Goal: Transaction & Acquisition: Purchase product/service

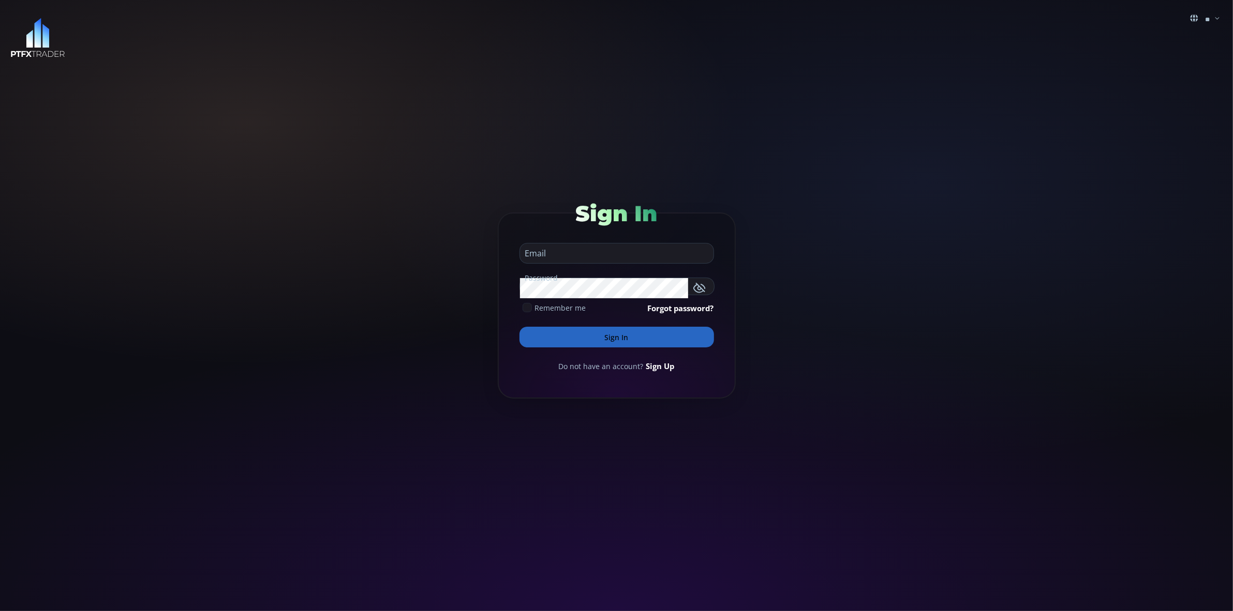
type input "**********"
click at [618, 331] on button "Sign In" at bounding box center [616, 337] width 194 height 21
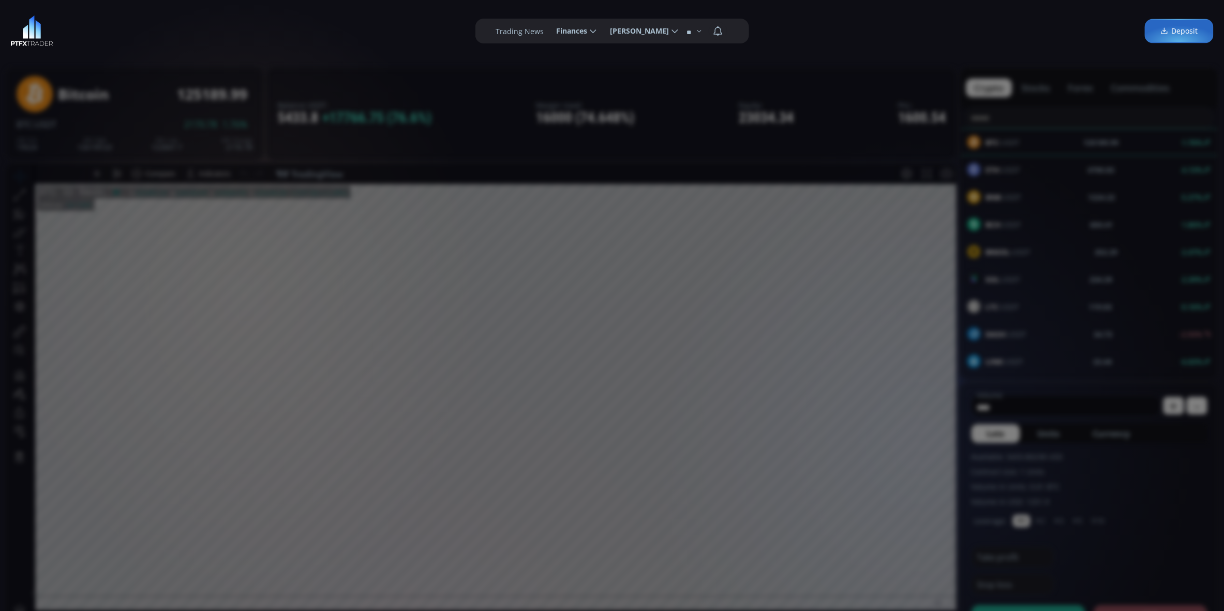
type input "********"
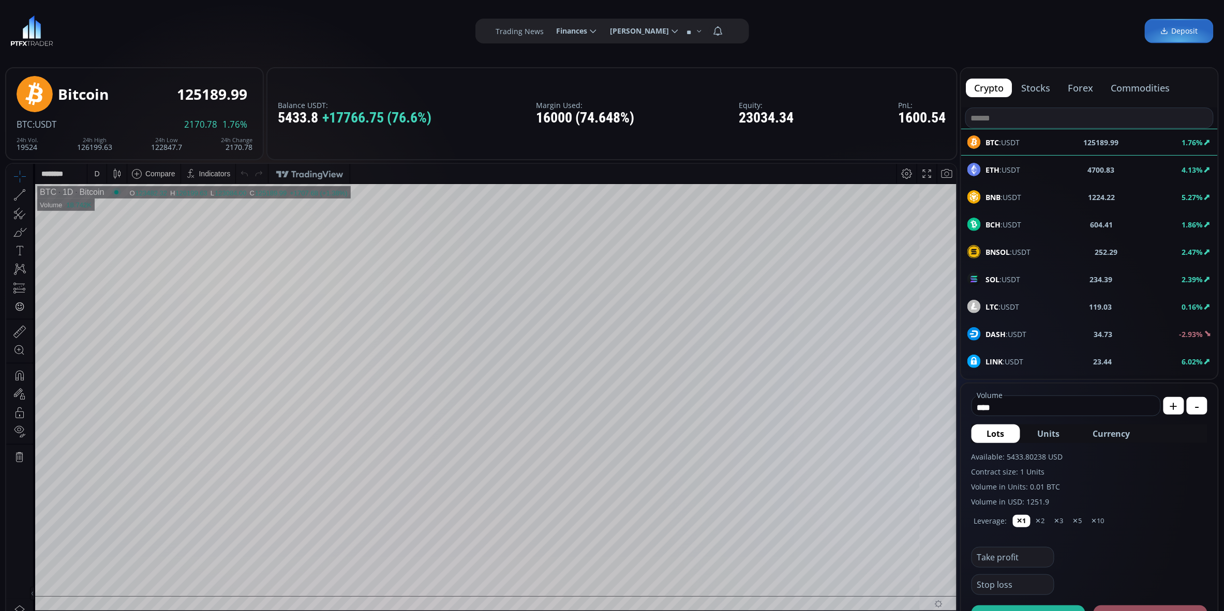
click at [805, 77] on div "Balance USDT: 5433.8 +17766.75 (76.6%) Margin Used: 16000 (74.648%) Equity: 230…" at bounding box center [611, 113] width 691 height 93
click at [1018, 356] on span "LINK :USDT" at bounding box center [1005, 361] width 38 height 11
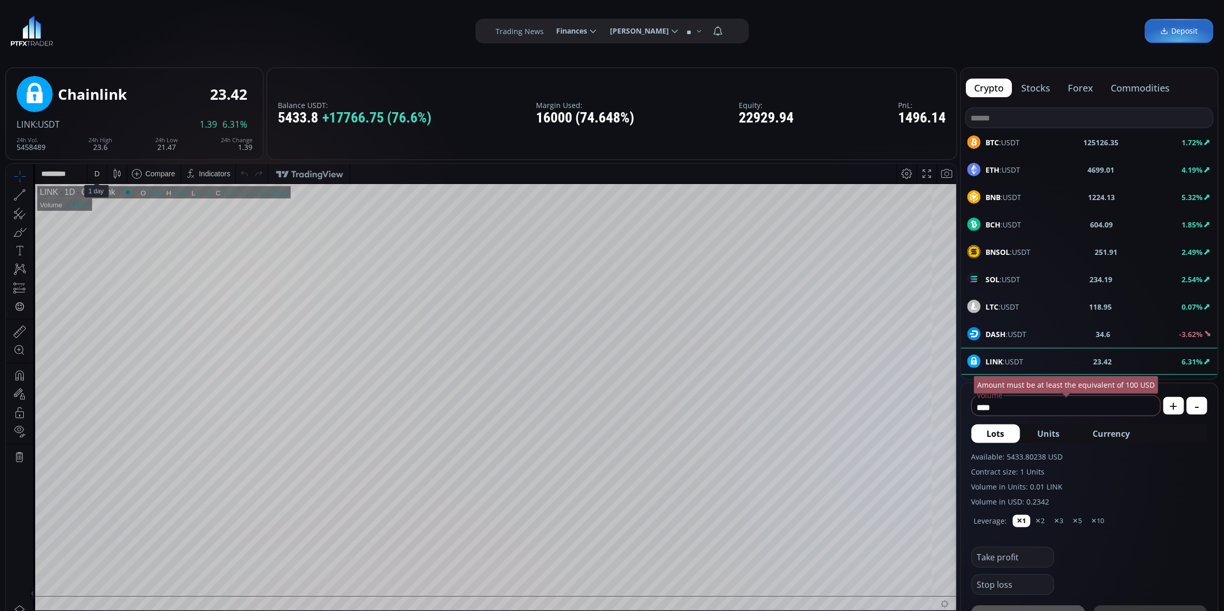
click at [97, 177] on div "D" at bounding box center [96, 173] width 5 height 8
click at [109, 296] on div "1 hour" at bounding box center [104, 296] width 21 height 8
click at [96, 173] on div "1 h" at bounding box center [97, 173] width 8 height 8
click at [116, 260] on div "30 minutes" at bounding box center [111, 261] width 35 height 8
click at [65, 193] on div "30" at bounding box center [66, 191] width 16 height 9
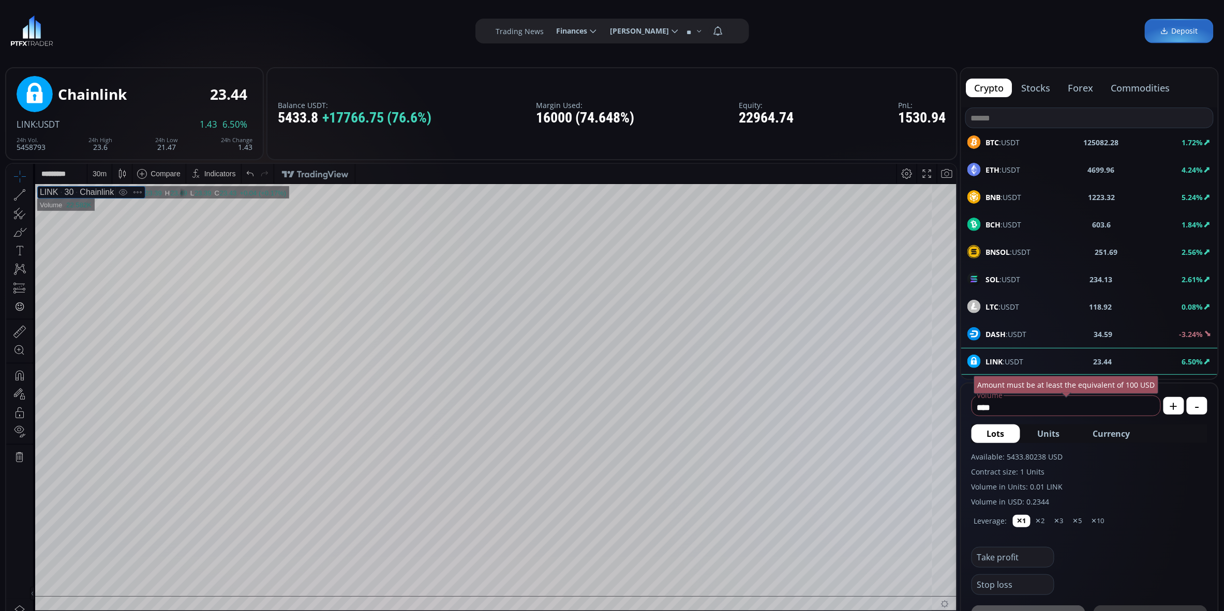
click at [100, 170] on div "30 m" at bounding box center [100, 173] width 14 height 8
click at [108, 241] on div "15 minutes" at bounding box center [111, 244] width 35 height 8
click at [96, 173] on div "15 m" at bounding box center [100, 173] width 14 height 8
click at [114, 225] on div "5 minutes" at bounding box center [110, 227] width 32 height 8
click at [101, 172] on div "5 m" at bounding box center [98, 173] width 10 height 8
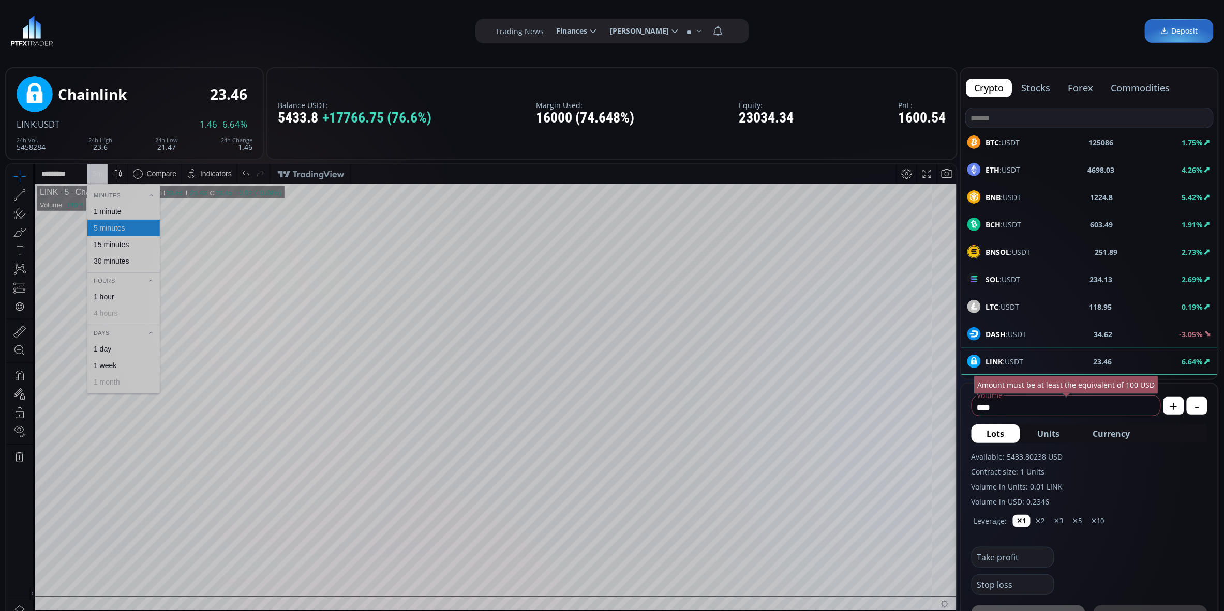
click at [112, 213] on div "1 minute" at bounding box center [108, 211] width 28 height 8
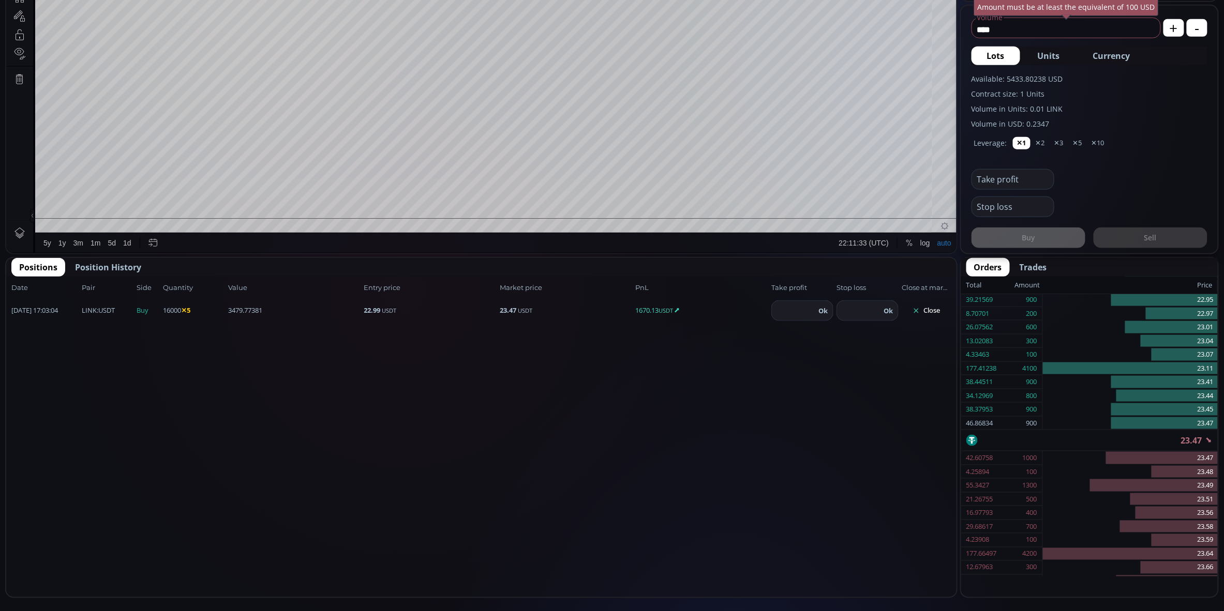
scroll to position [399, 0]
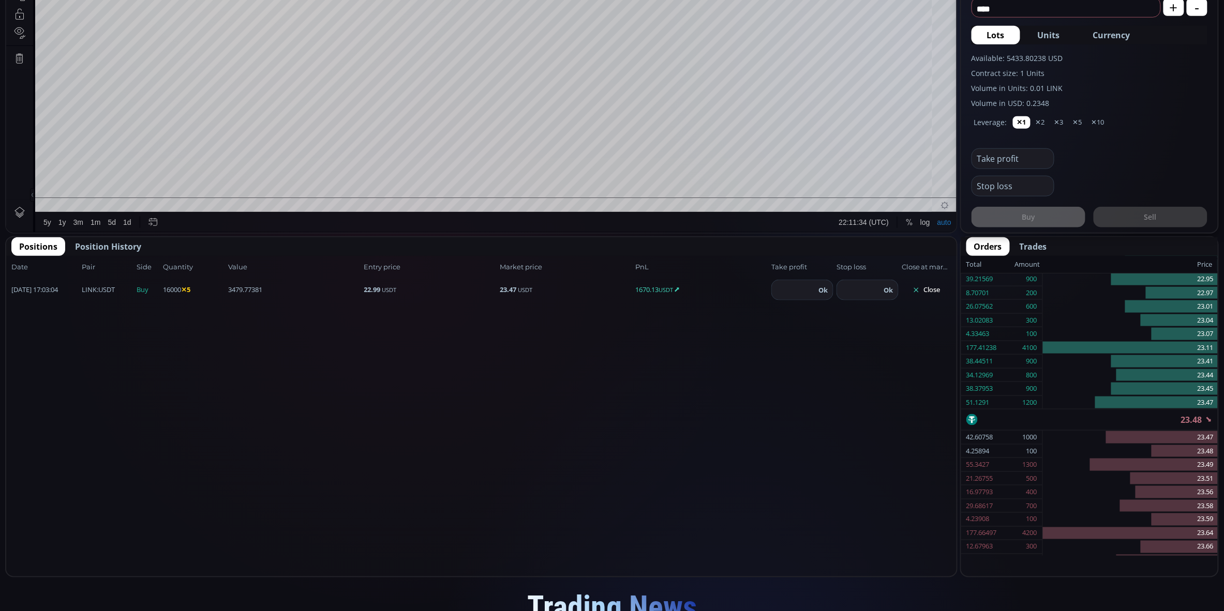
click at [938, 292] on button "Close" at bounding box center [927, 290] width 50 height 17
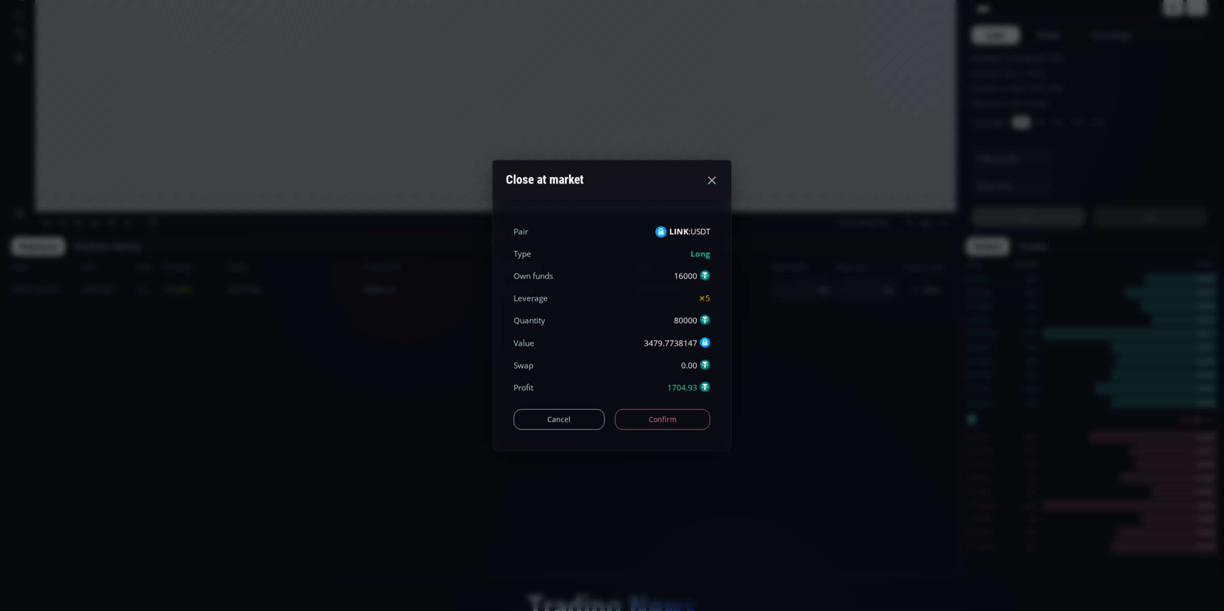
click at [658, 421] on button "Confirm" at bounding box center [663, 419] width 96 height 21
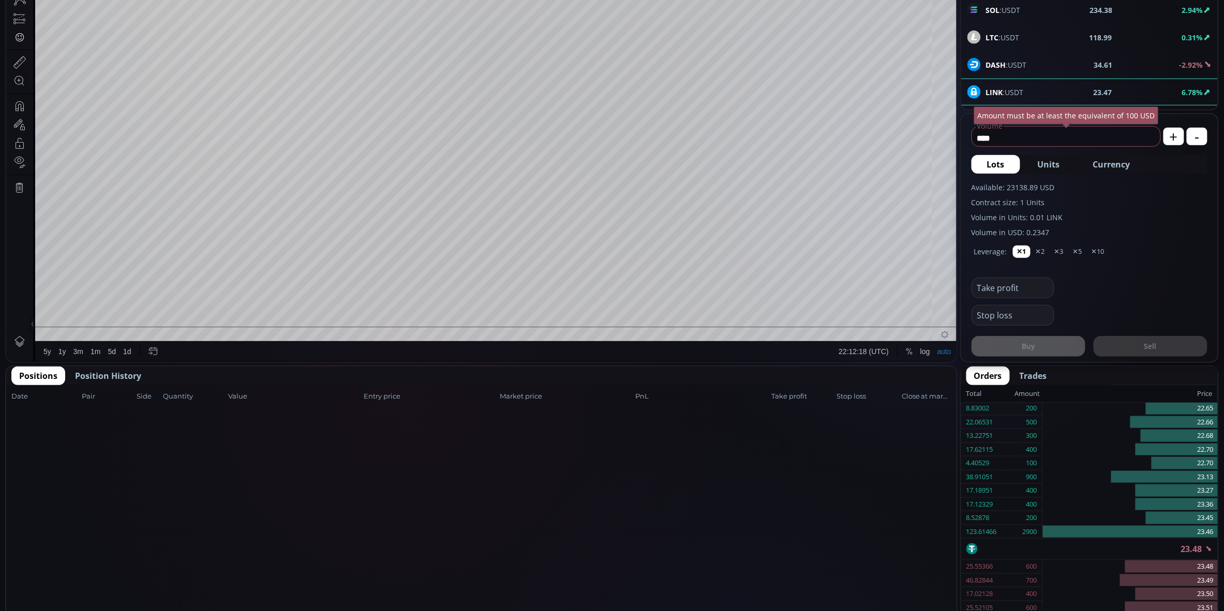
scroll to position [270, 0]
click at [123, 373] on span "Position History" at bounding box center [108, 375] width 66 height 12
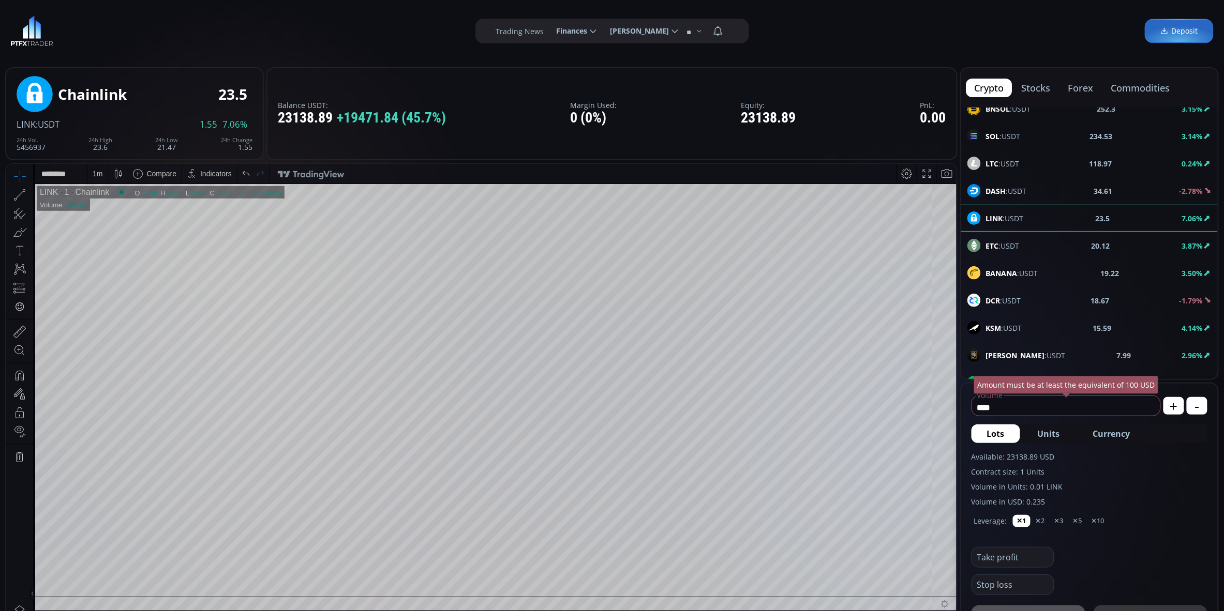
scroll to position [142, 0]
click at [1101, 163] on b "119.03" at bounding box center [1100, 165] width 23 height 11
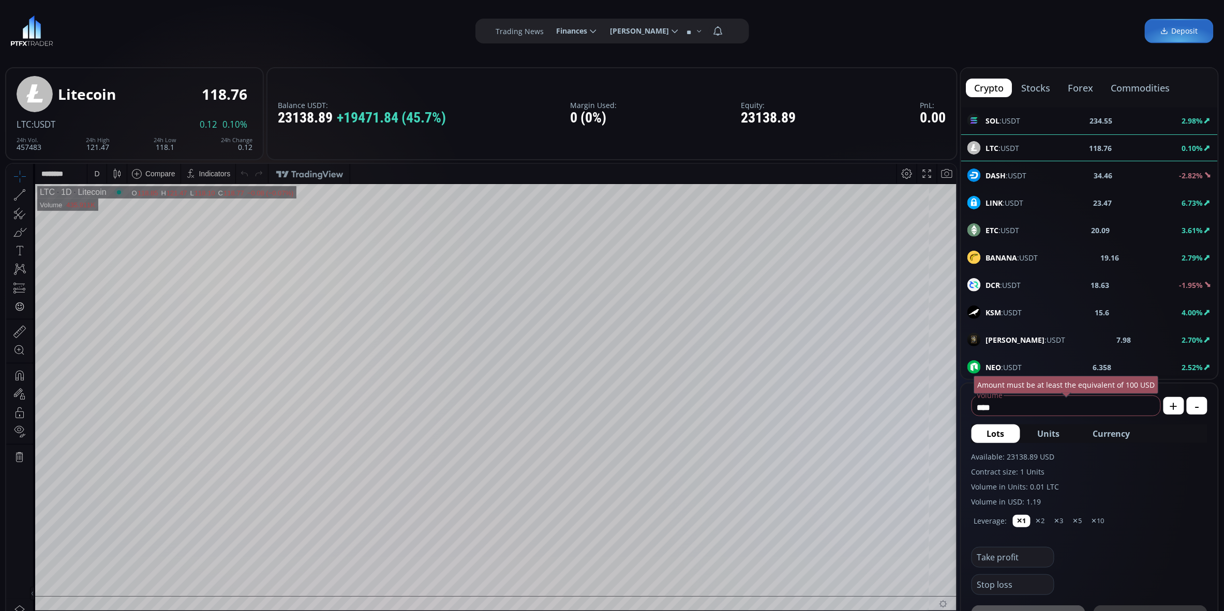
scroll to position [160, 0]
click at [1065, 332] on div "TRUMP :USDT 7.97 2.57%" at bounding box center [1089, 338] width 244 height 13
click at [92, 176] on div "D" at bounding box center [96, 173] width 19 height 20
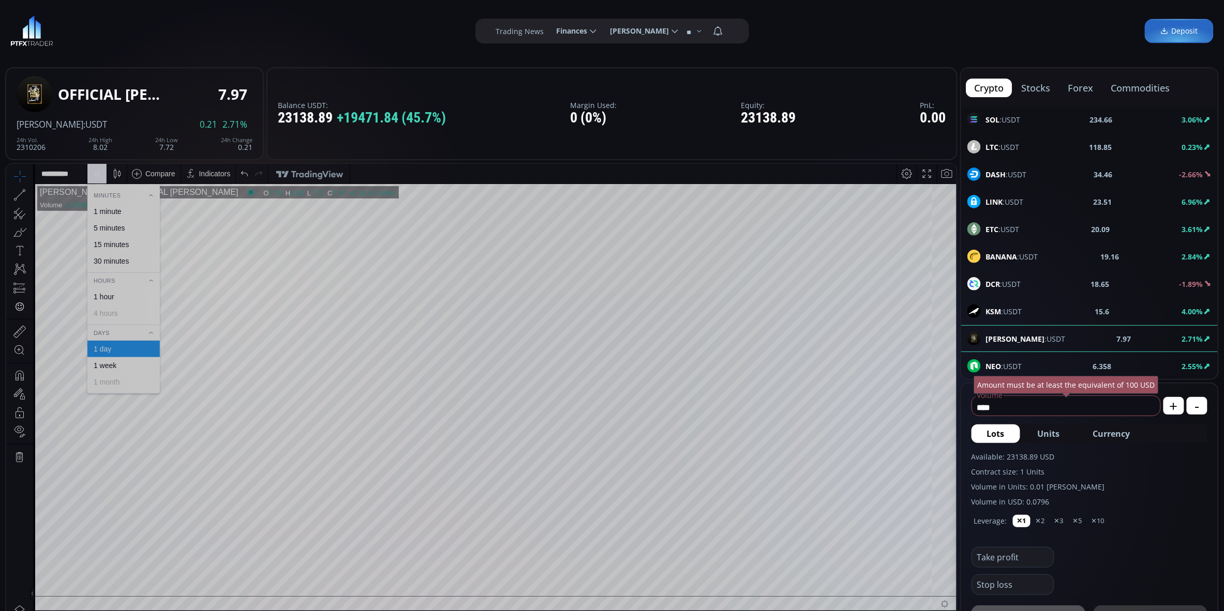
click at [124, 295] on div "1 hour" at bounding box center [123, 296] width 63 height 8
click at [1010, 142] on span "LTC :USDT" at bounding box center [1003, 147] width 34 height 11
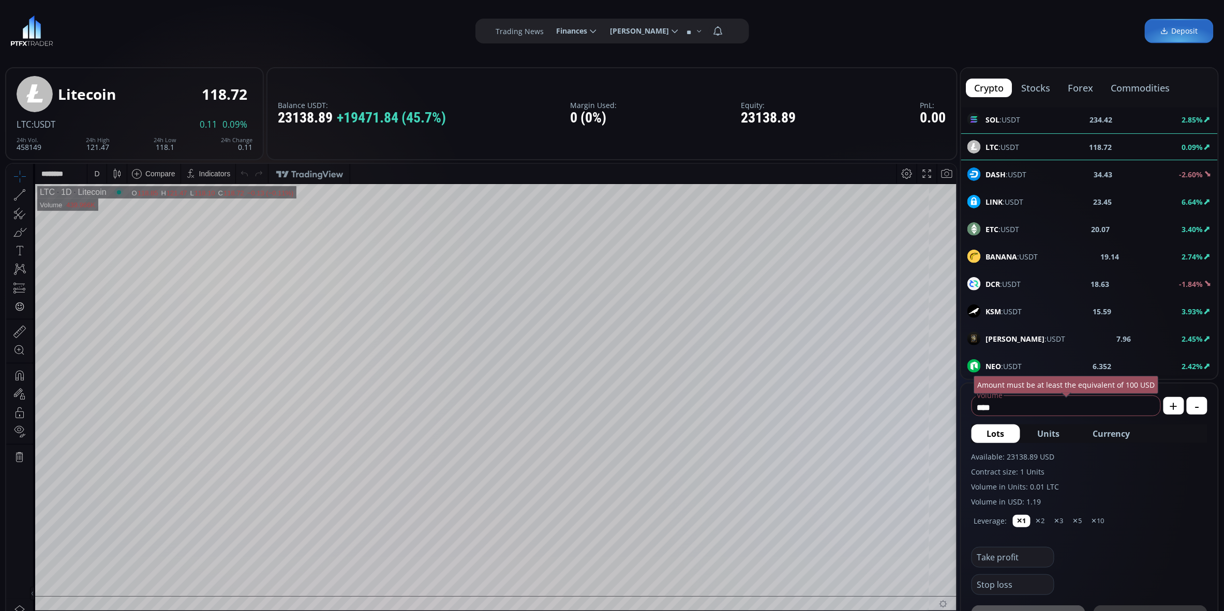
click at [97, 174] on div "D" at bounding box center [96, 173] width 5 height 8
click at [112, 259] on div "30 minutes" at bounding box center [111, 261] width 35 height 8
click at [23, 198] on icon at bounding box center [19, 194] width 14 height 14
click at [22, 194] on icon at bounding box center [19, 194] width 14 height 14
click at [96, 178] on div "30 m" at bounding box center [100, 173] width 14 height 20
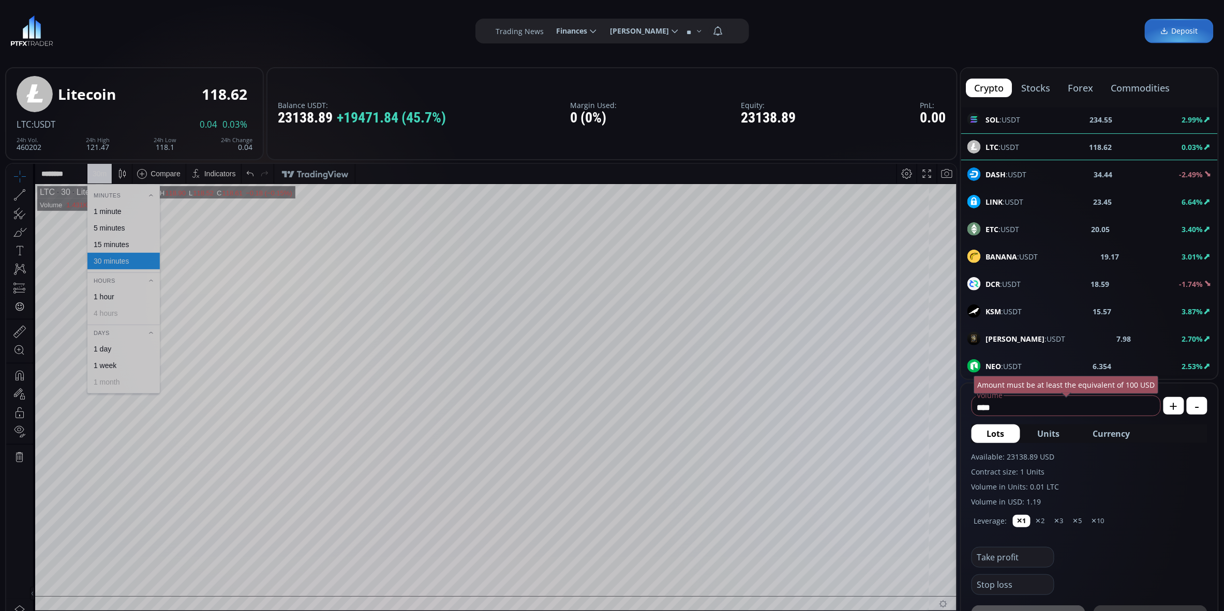
click at [117, 243] on div "15 minutes" at bounding box center [111, 244] width 35 height 8
click at [101, 176] on div "15 m" at bounding box center [100, 173] width 14 height 8
click at [104, 227] on div "5 minutes" at bounding box center [110, 227] width 32 height 8
click at [19, 197] on icon at bounding box center [19, 194] width 14 height 14
click at [29, 188] on icon at bounding box center [24, 185] width 20 height 20
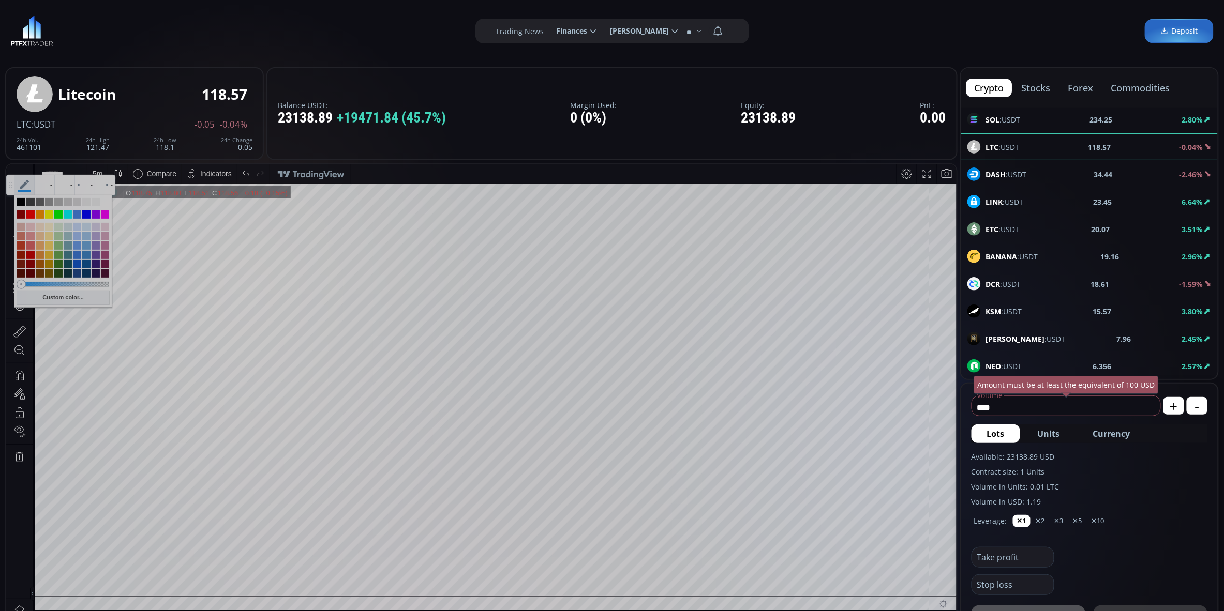
click at [29, 212] on div at bounding box center [30, 214] width 8 height 8
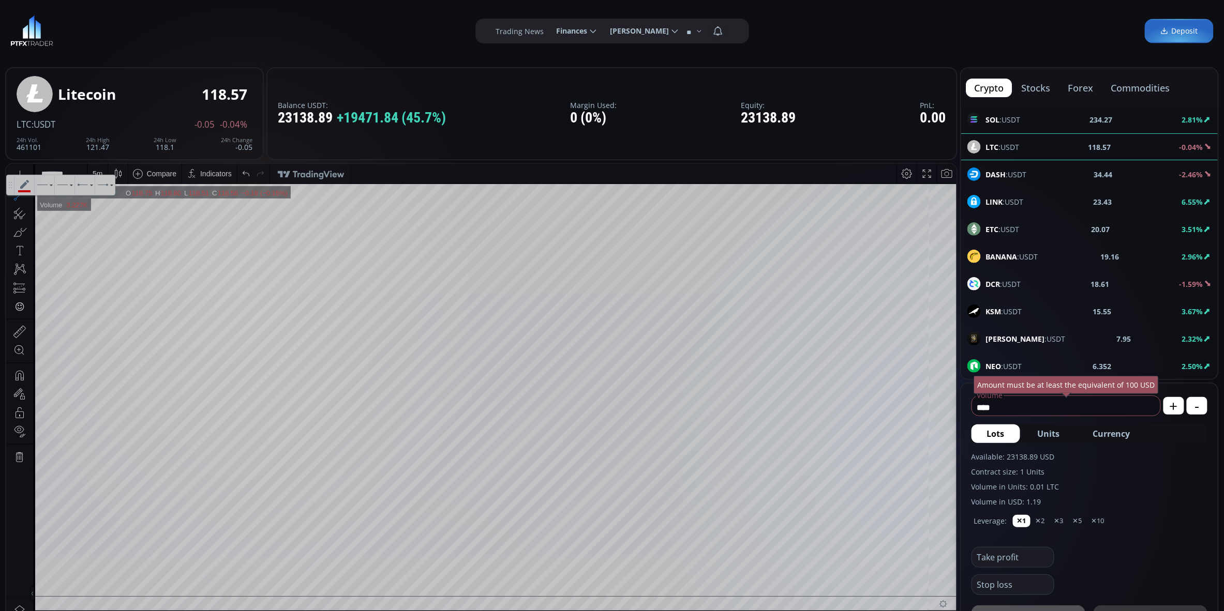
click at [29, 184] on icon at bounding box center [24, 185] width 20 height 20
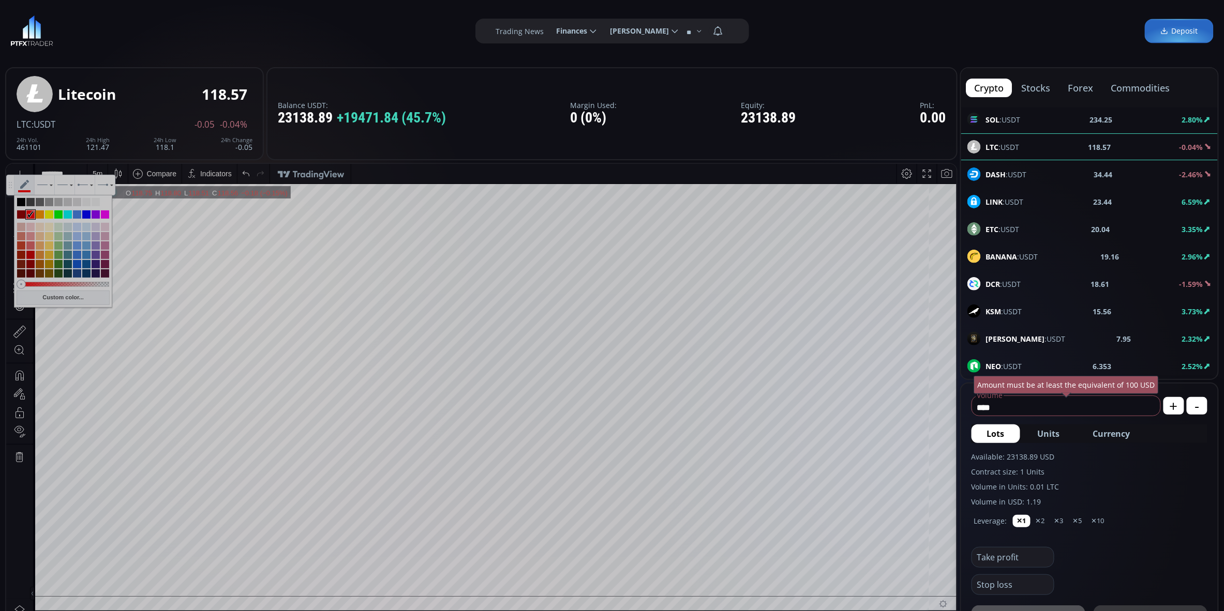
click at [47, 211] on div at bounding box center [49, 214] width 8 height 8
type input "**********"
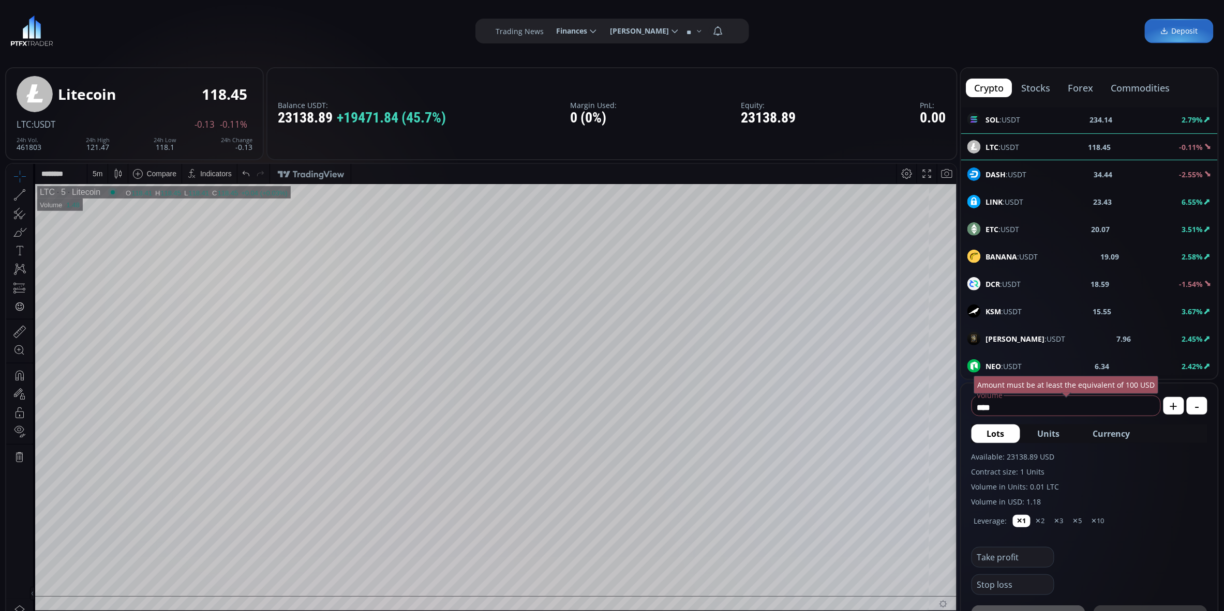
click at [25, 197] on icon at bounding box center [19, 194] width 14 height 14
click at [23, 178] on icon at bounding box center [24, 175] width 9 height 9
click at [99, 172] on div "5 m" at bounding box center [98, 173] width 10 height 8
click at [102, 212] on div "1 minute" at bounding box center [108, 211] width 28 height 8
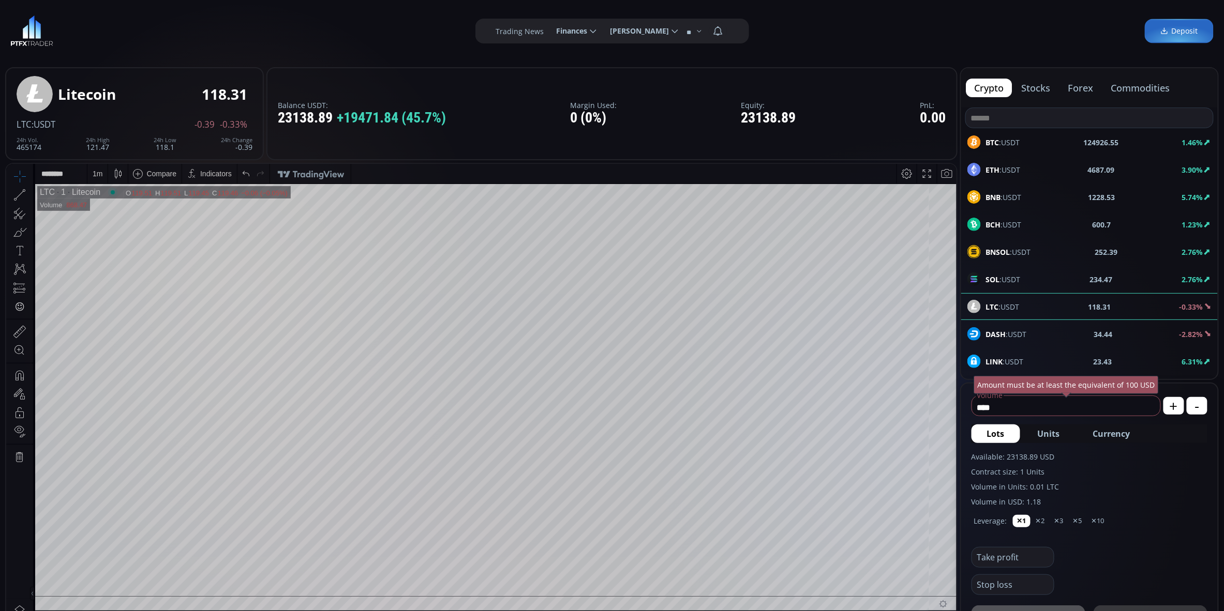
scroll to position [160, 0]
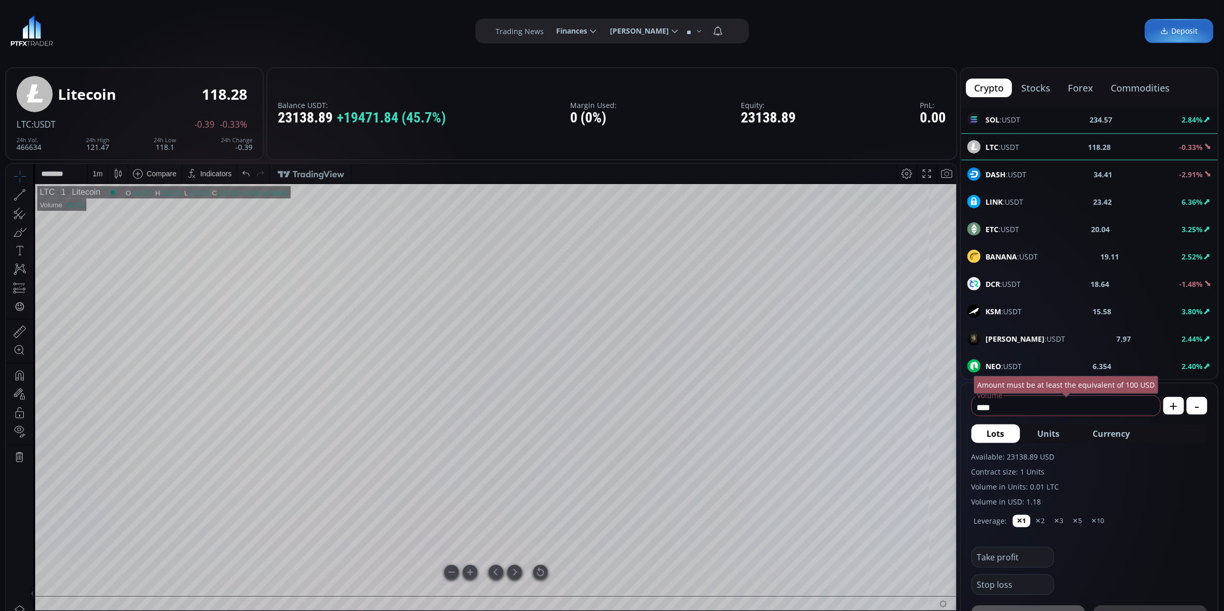
click at [543, 574] on div at bounding box center [540, 572] width 14 height 14
click at [101, 179] on div "1 m" at bounding box center [98, 173] width 10 height 20
click at [108, 294] on div "1 hour" at bounding box center [104, 296] width 21 height 8
click at [96, 176] on div "1 h" at bounding box center [97, 173] width 8 height 8
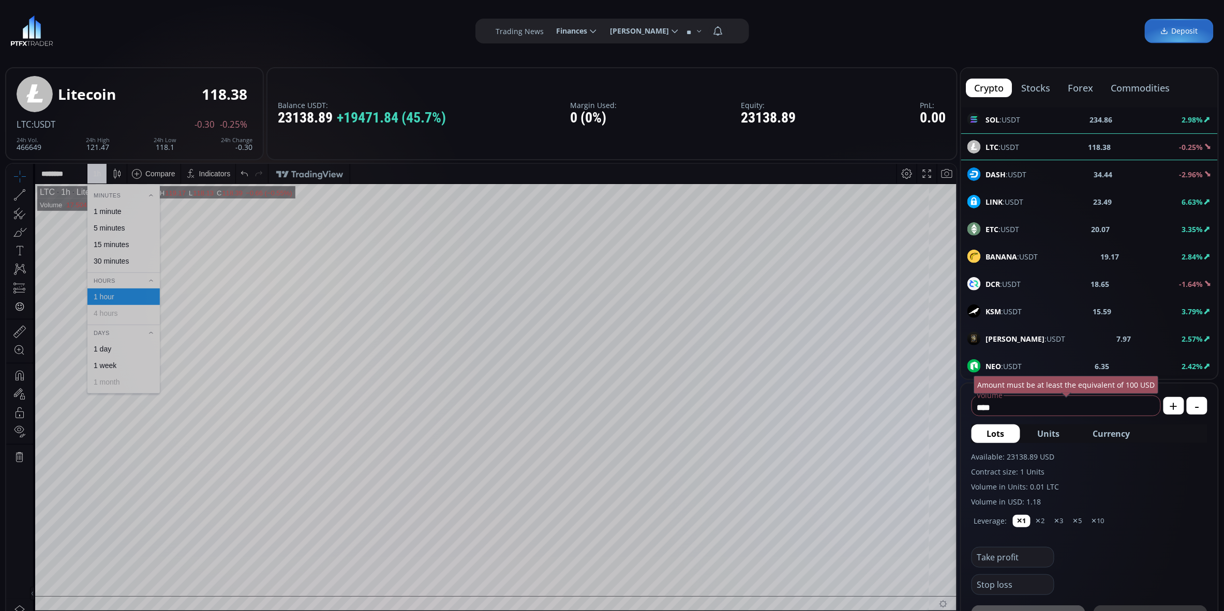
click at [103, 228] on div "5 minutes" at bounding box center [110, 227] width 32 height 8
